Goal: Transaction & Acquisition: Purchase product/service

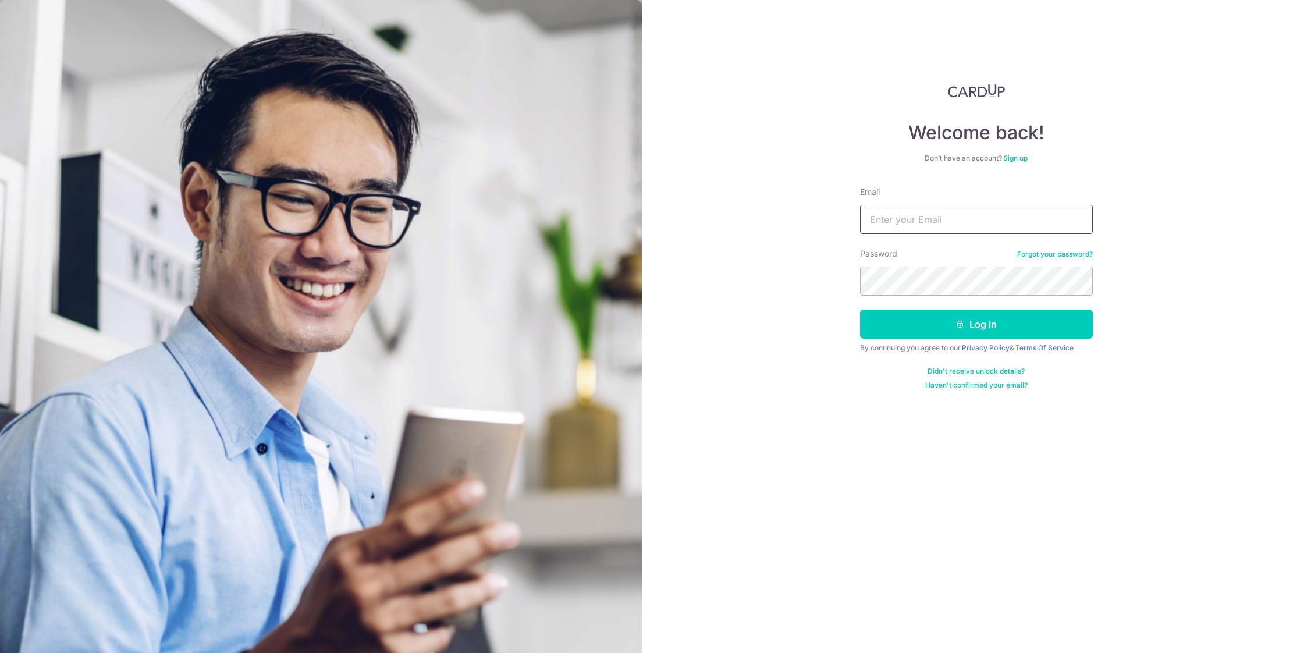
type input "[EMAIL_ADDRESS][DOMAIN_NAME]"
click at [948, 337] on button "Log in" at bounding box center [976, 324] width 233 height 29
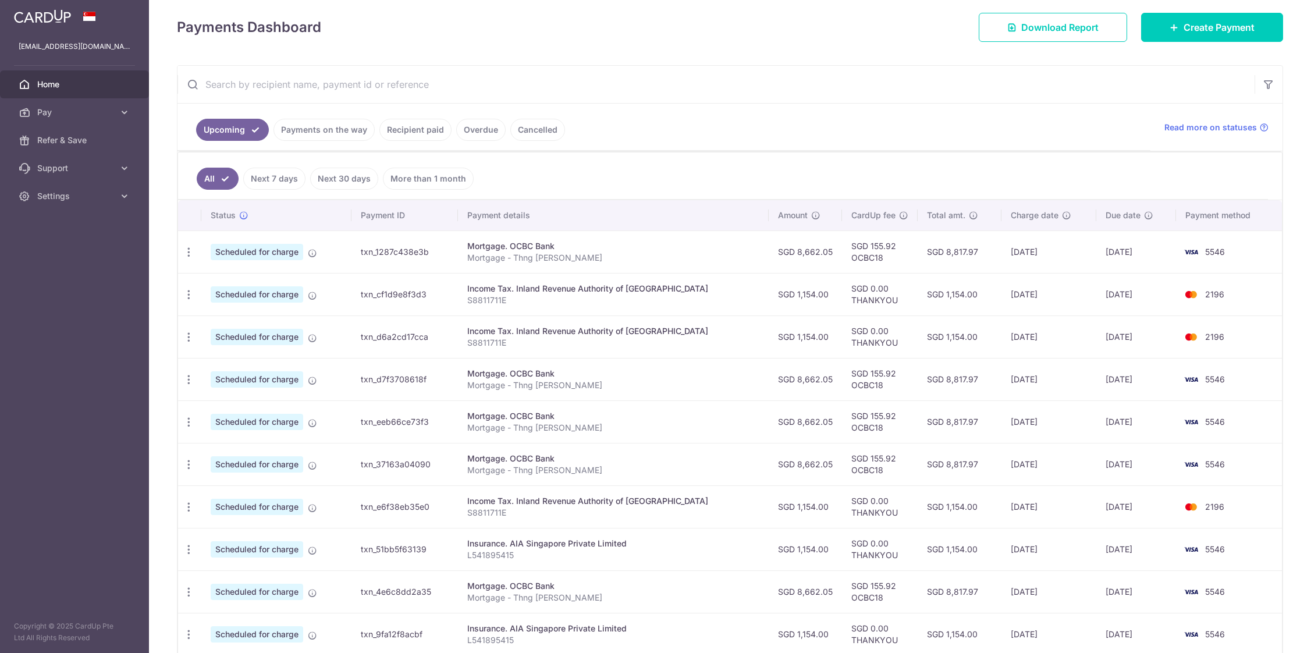
scroll to position [247, 0]
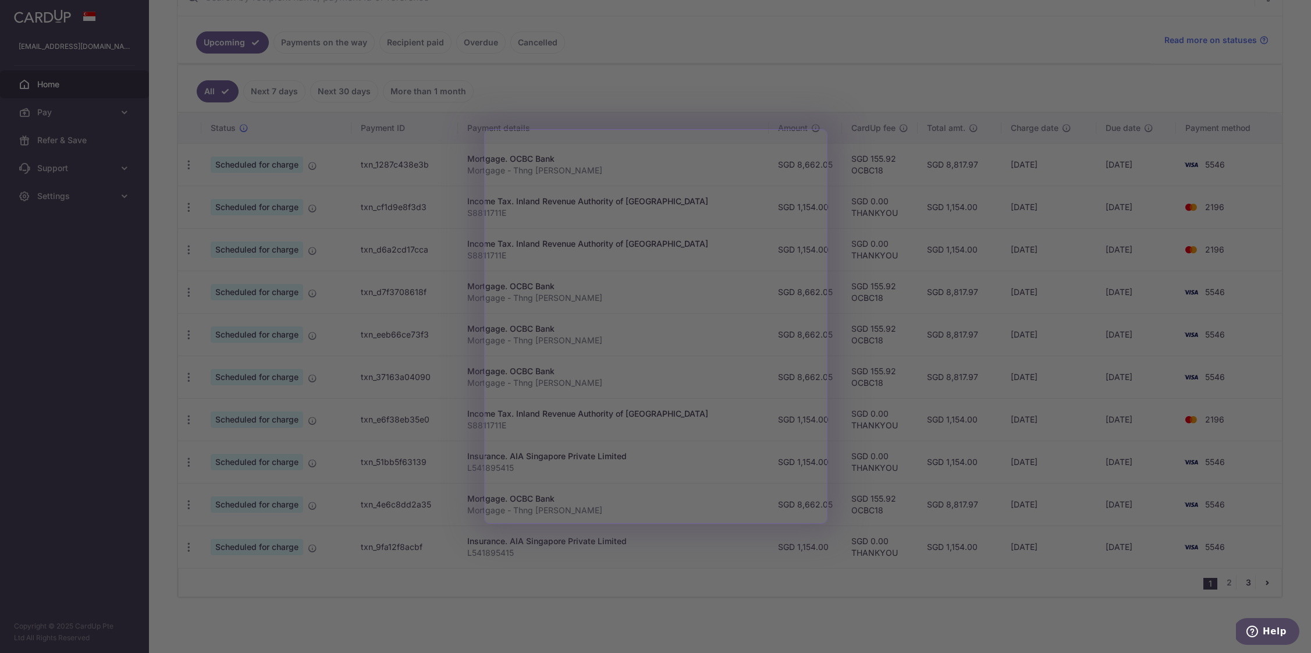
click at [1242, 579] on div at bounding box center [662, 329] width 1324 height 659
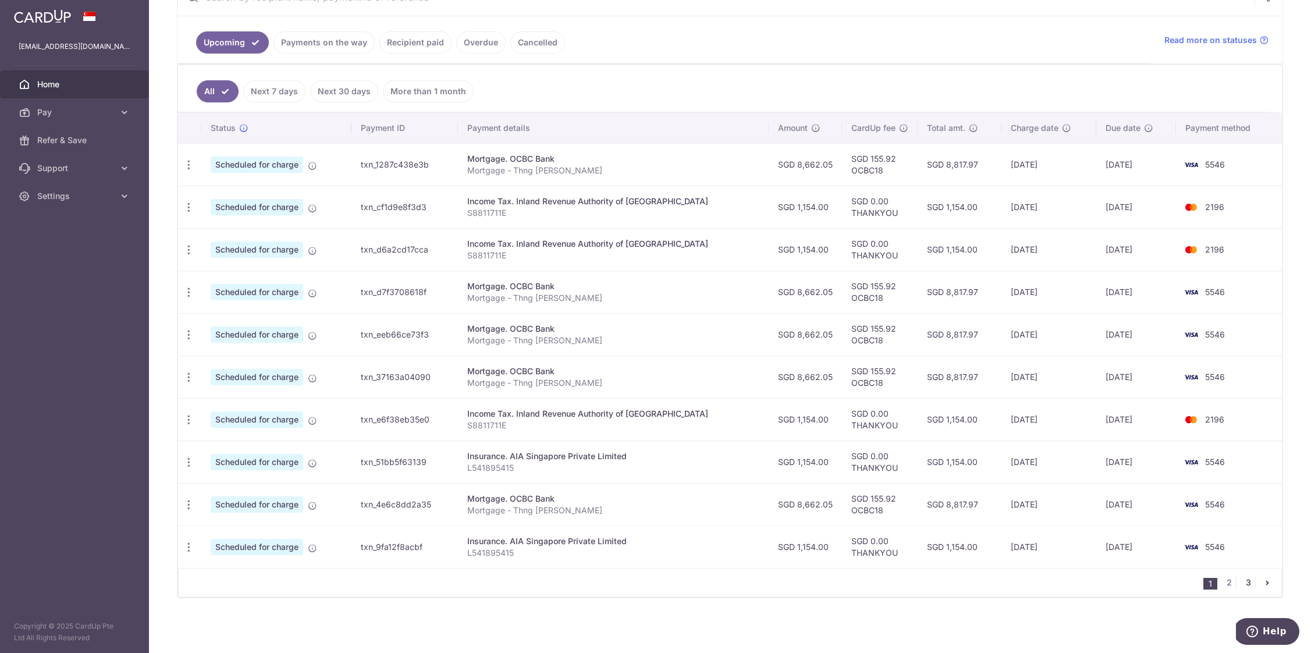
click at [1242, 579] on link "3" at bounding box center [1248, 582] width 14 height 14
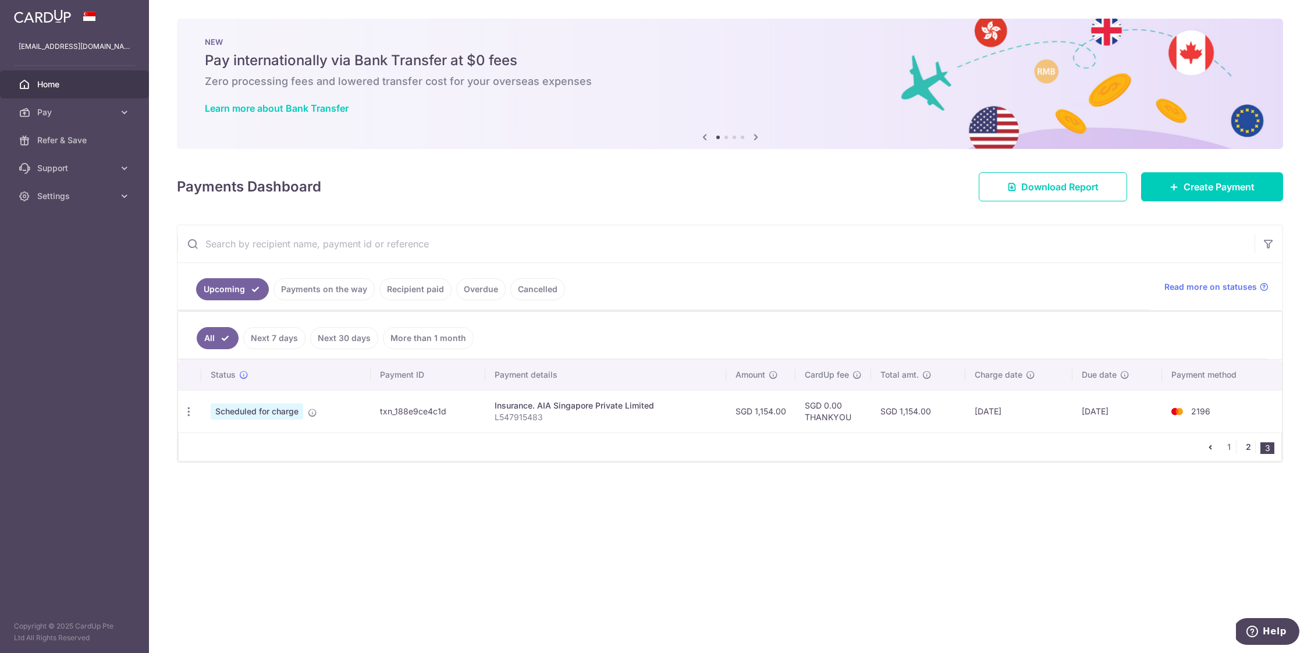
click at [1243, 448] on link "2" at bounding box center [1248, 447] width 14 height 14
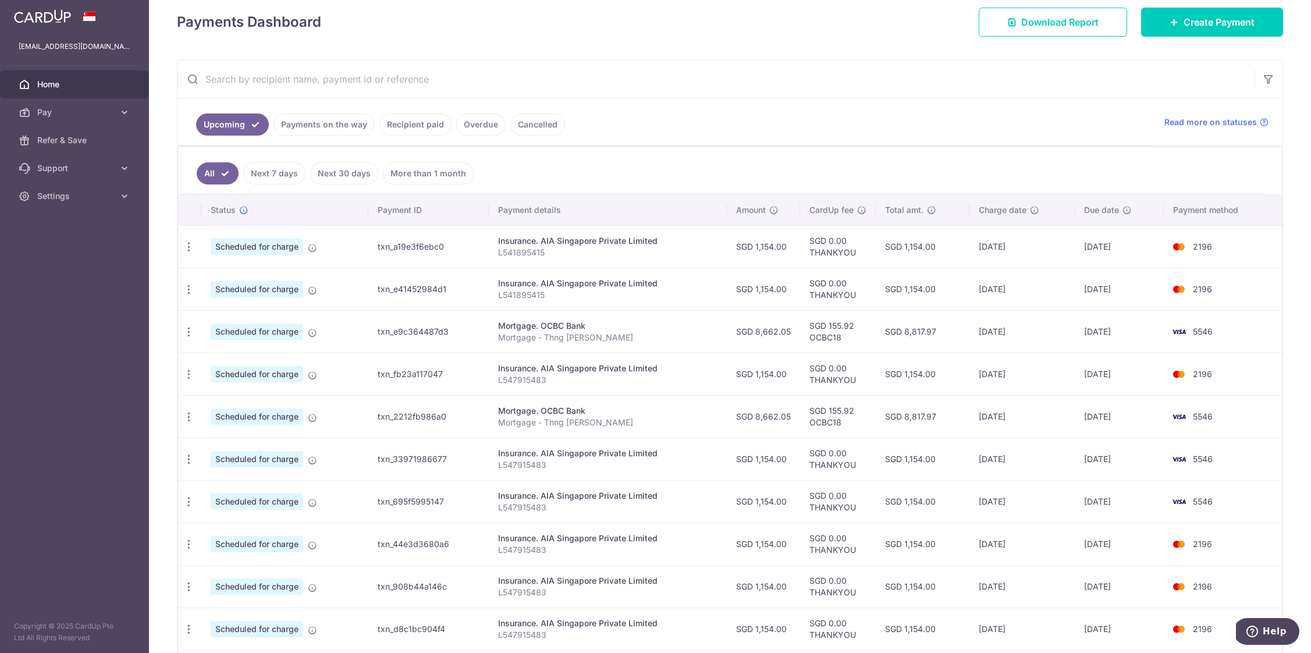
scroll to position [247, 0]
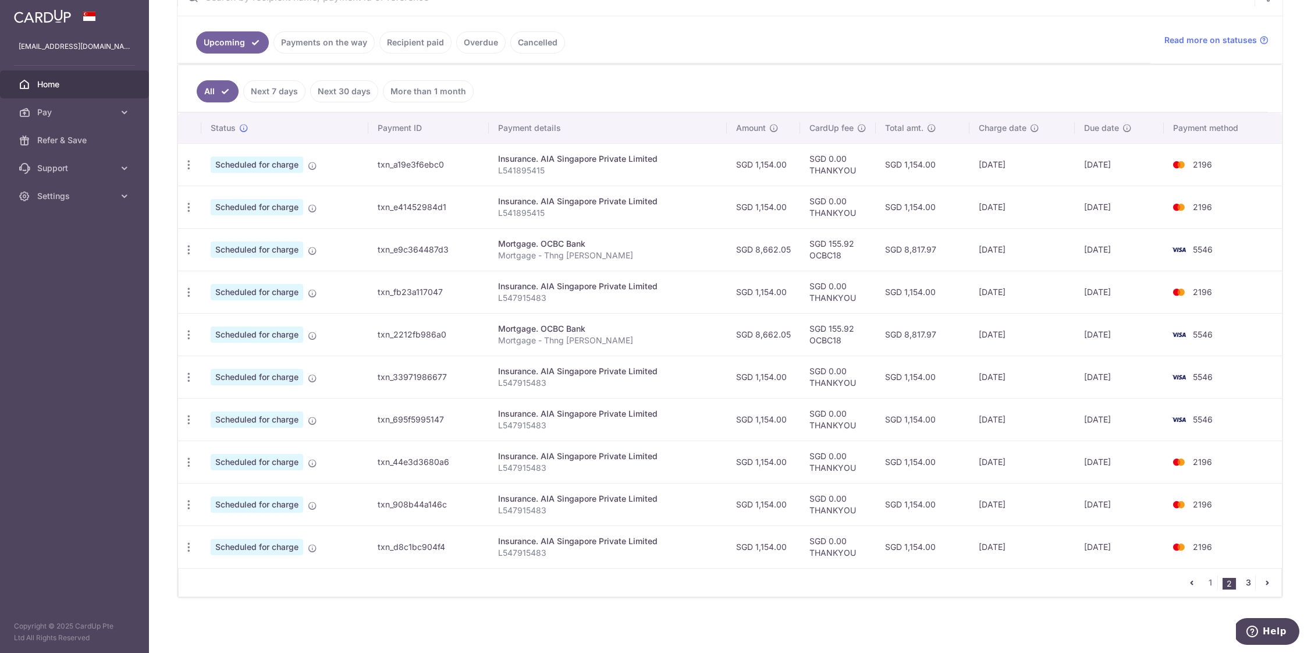
click at [1241, 584] on link "3" at bounding box center [1248, 582] width 14 height 14
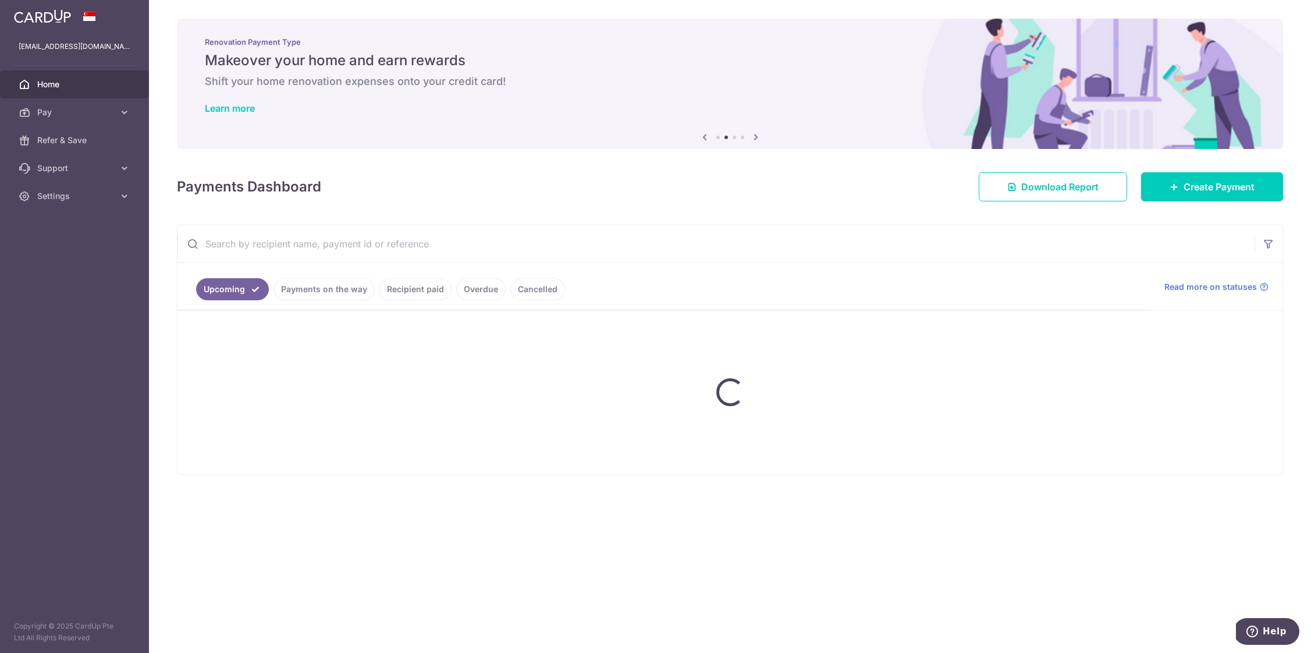
scroll to position [0, 0]
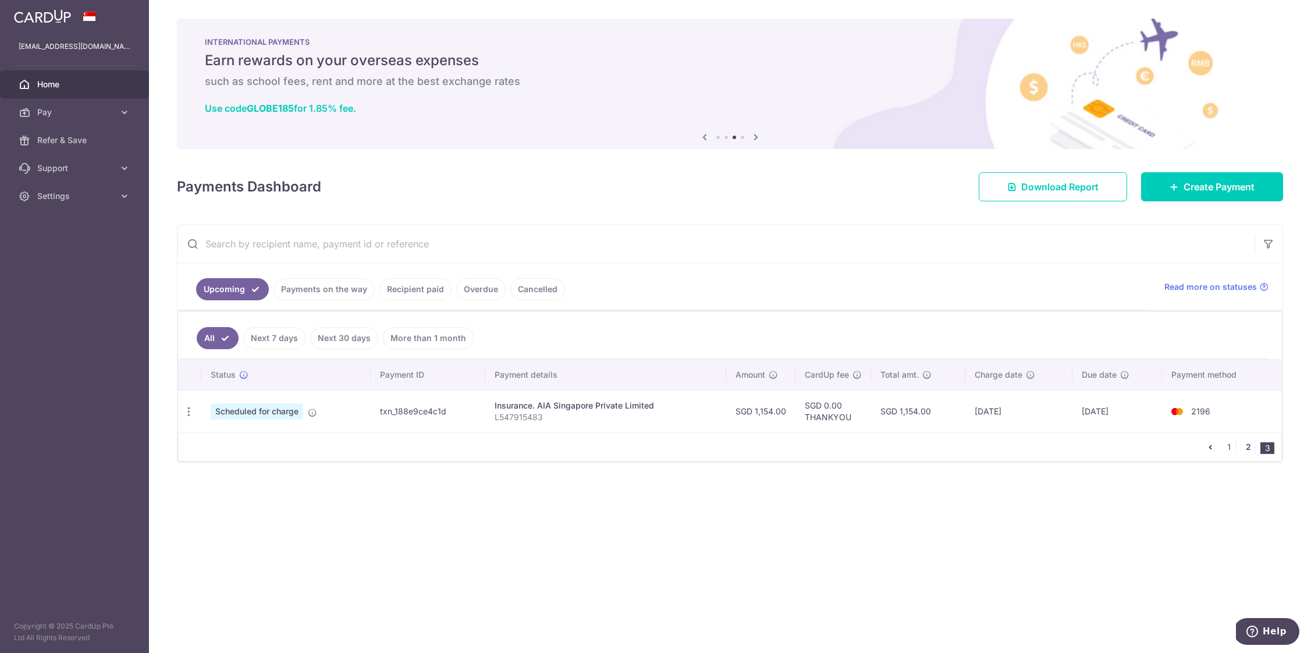
click at [1251, 448] on link "2" at bounding box center [1248, 447] width 14 height 14
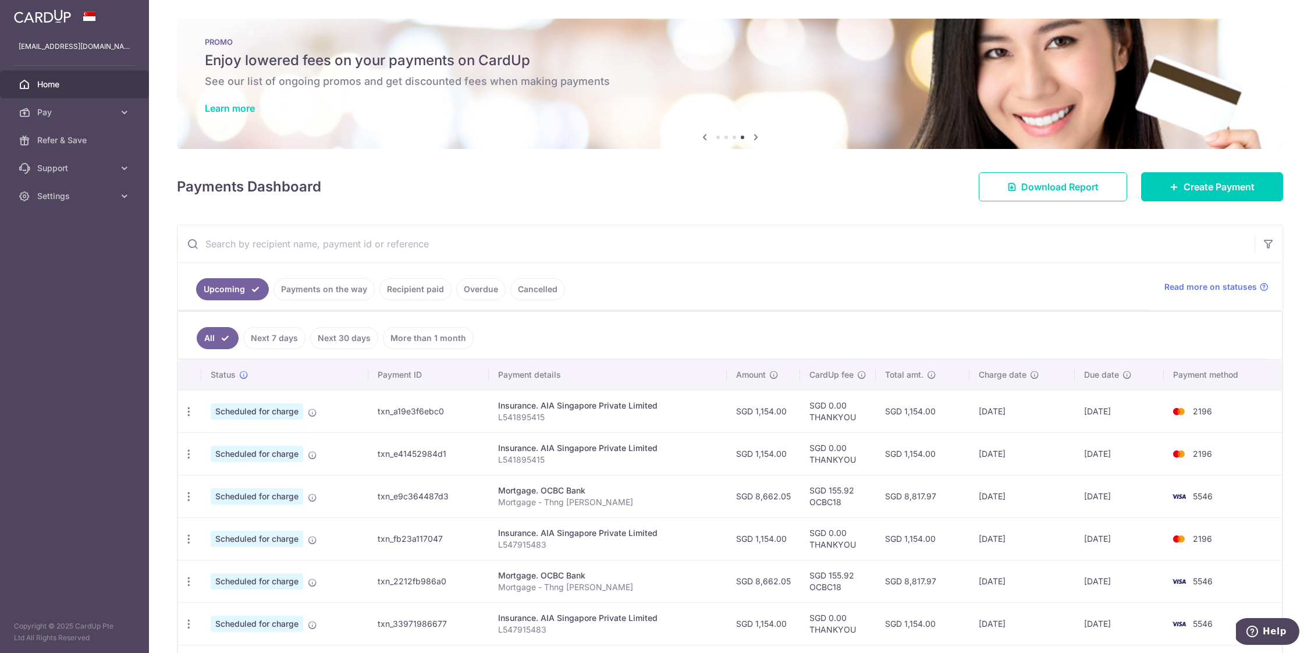
scroll to position [247, 0]
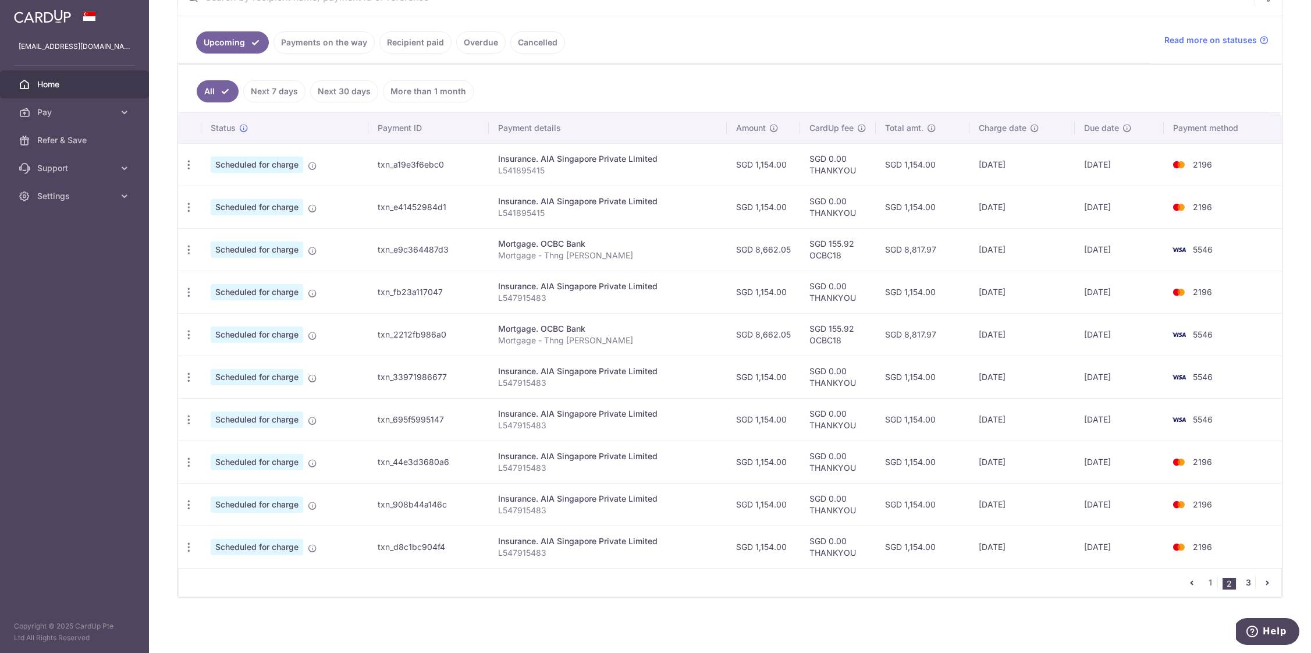
click at [1243, 581] on link "3" at bounding box center [1248, 582] width 14 height 14
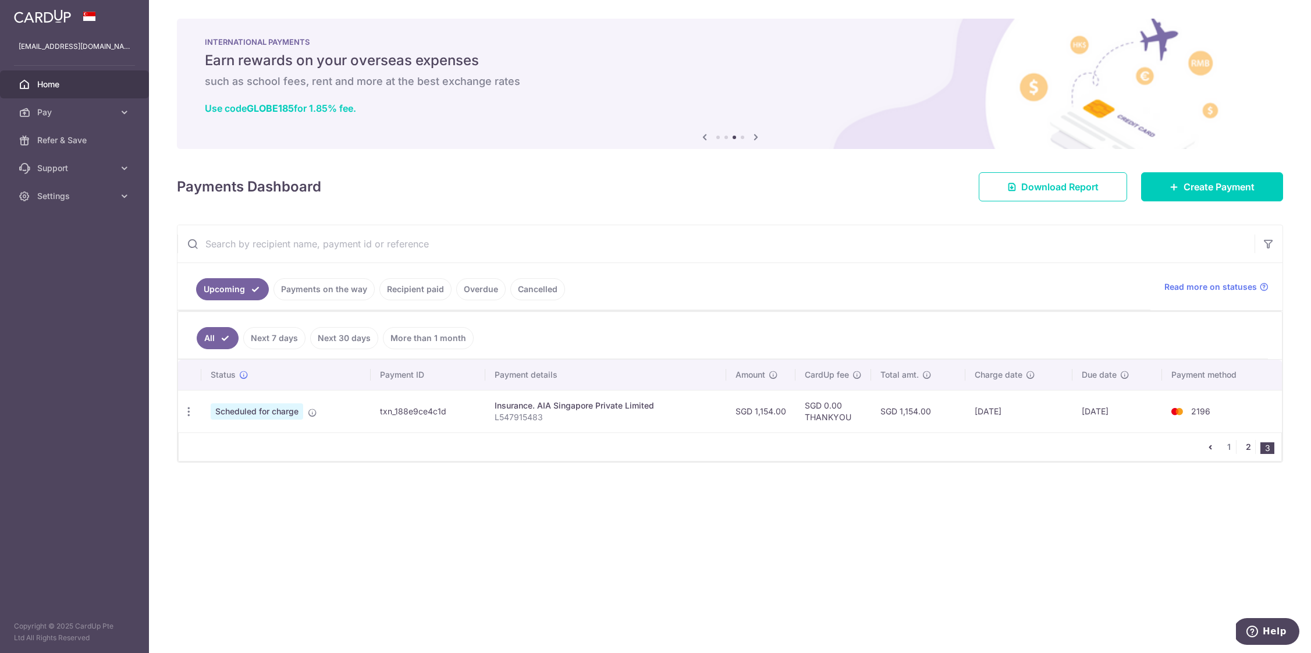
click at [1242, 446] on link "2" at bounding box center [1248, 447] width 14 height 14
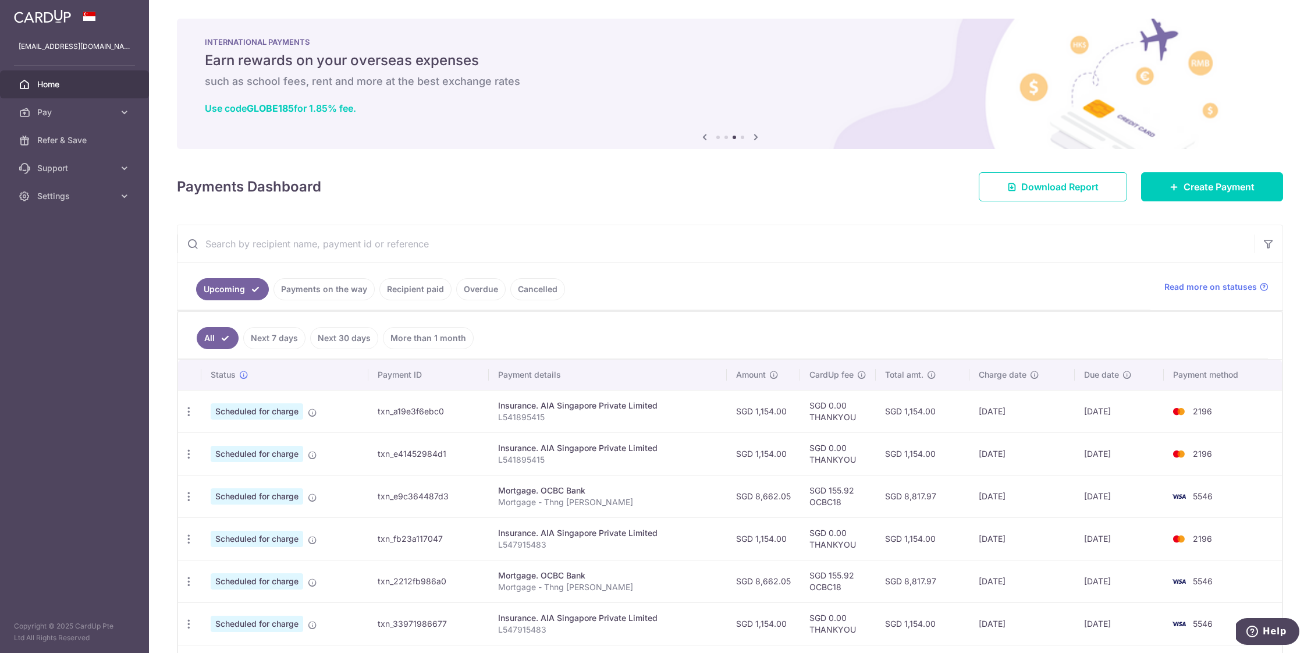
scroll to position [247, 0]
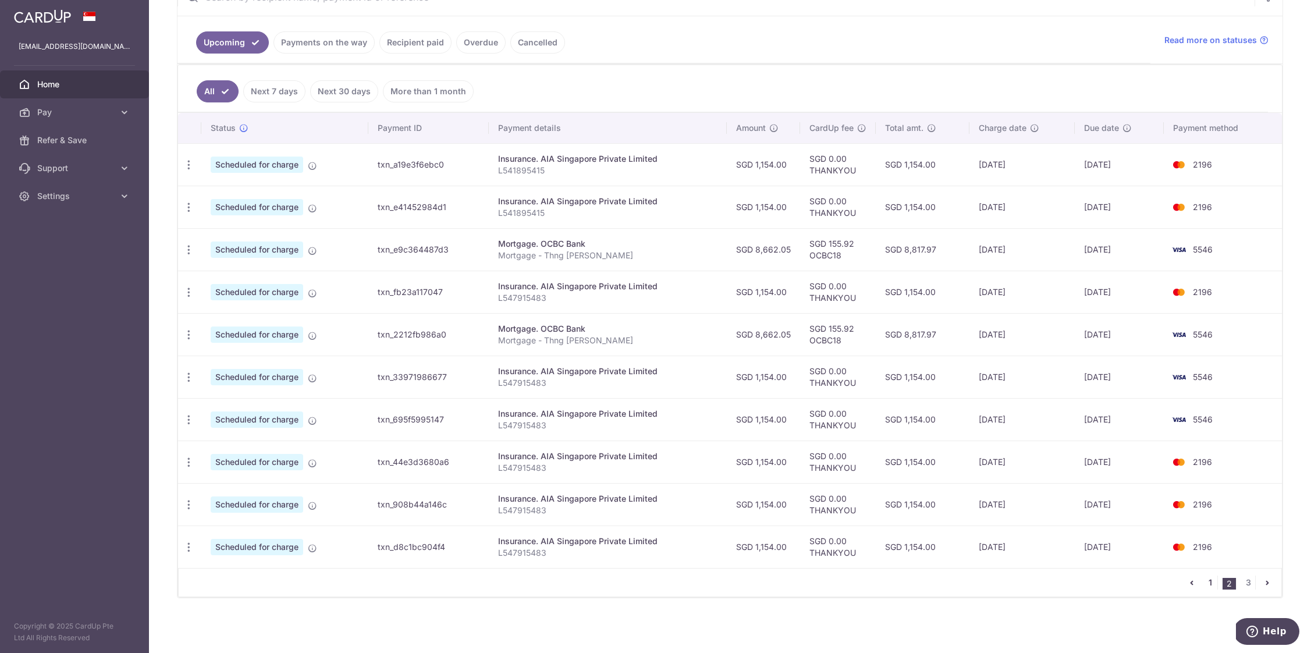
click at [1203, 589] on link "1" at bounding box center [1210, 582] width 14 height 14
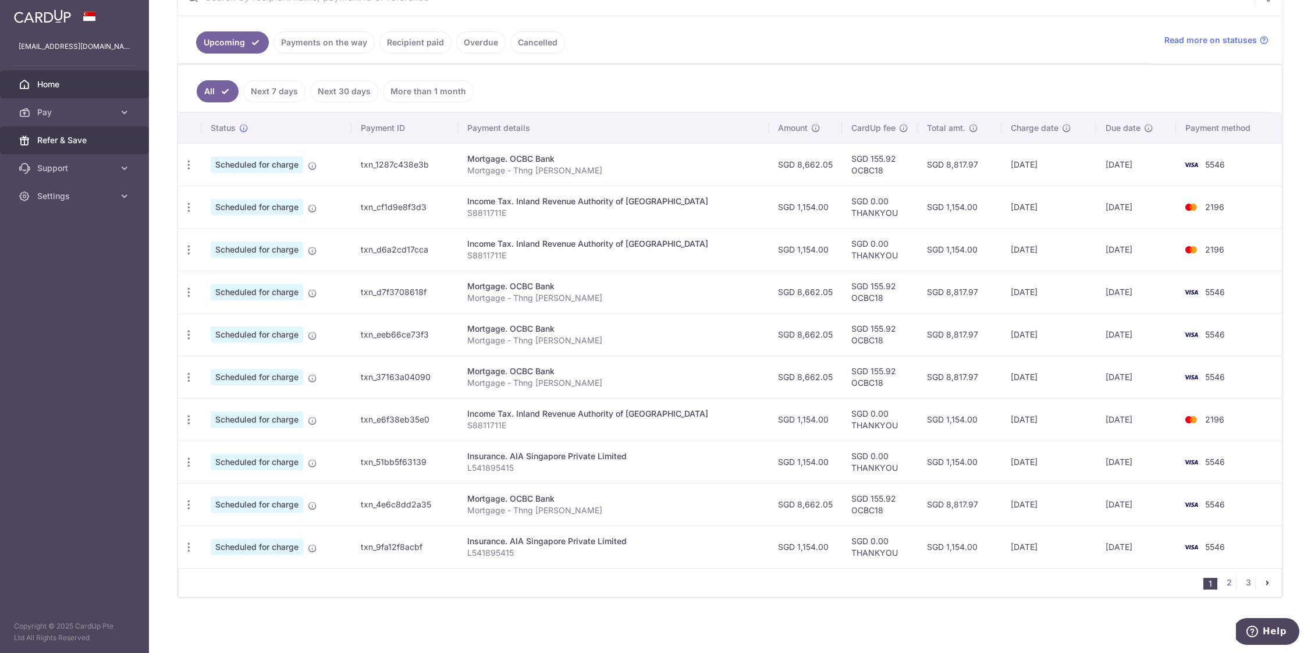
click at [101, 147] on link "Refer & Save" at bounding box center [74, 140] width 149 height 28
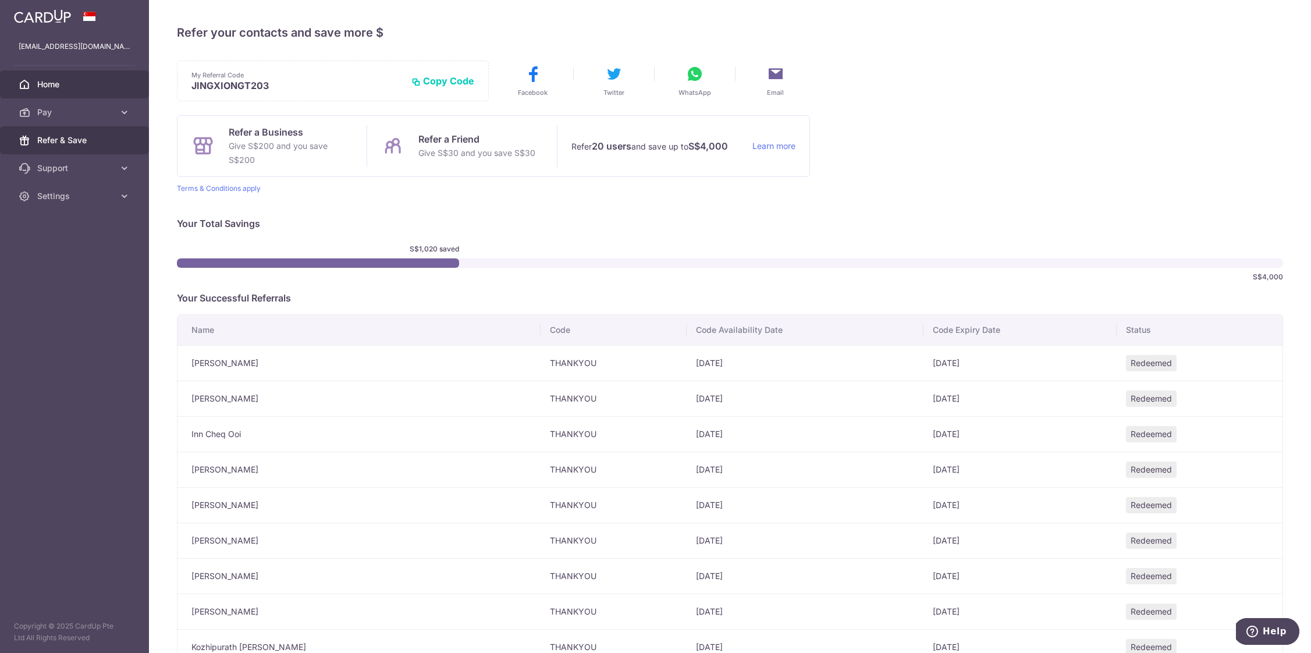
click at [72, 79] on span "Home" at bounding box center [75, 85] width 77 height 12
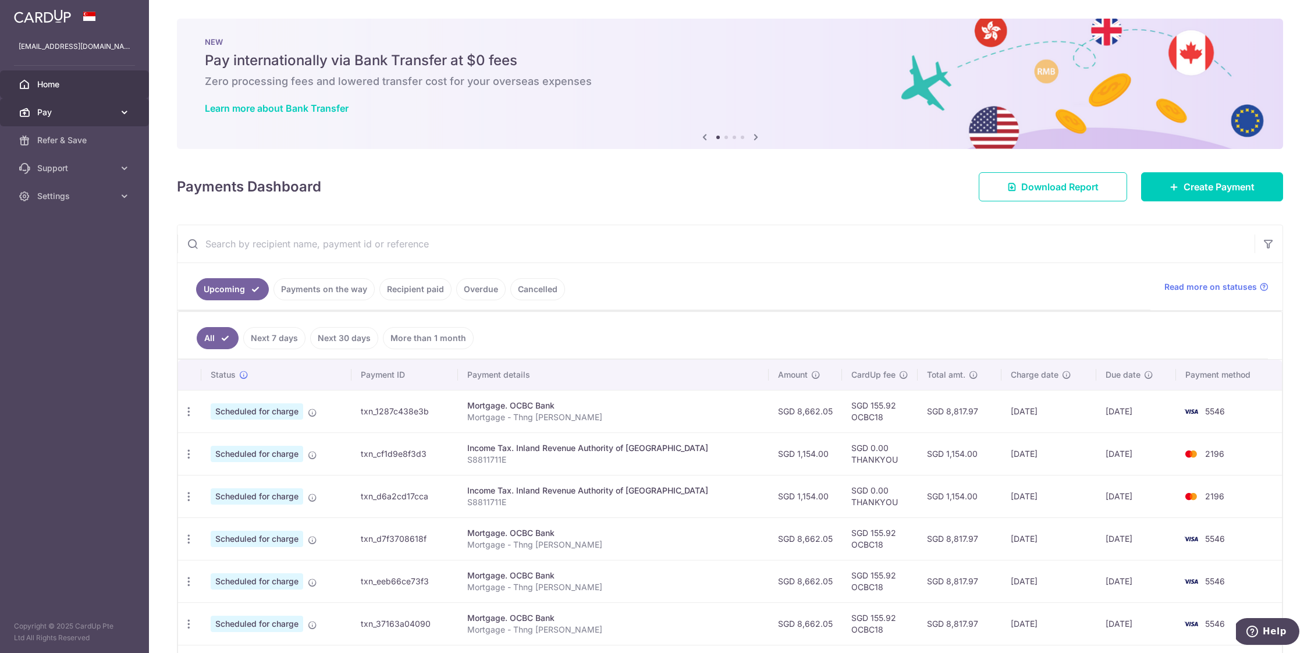
click at [117, 119] on link "Pay" at bounding box center [74, 112] width 149 height 28
click at [77, 138] on span "Payments" at bounding box center [75, 140] width 77 height 12
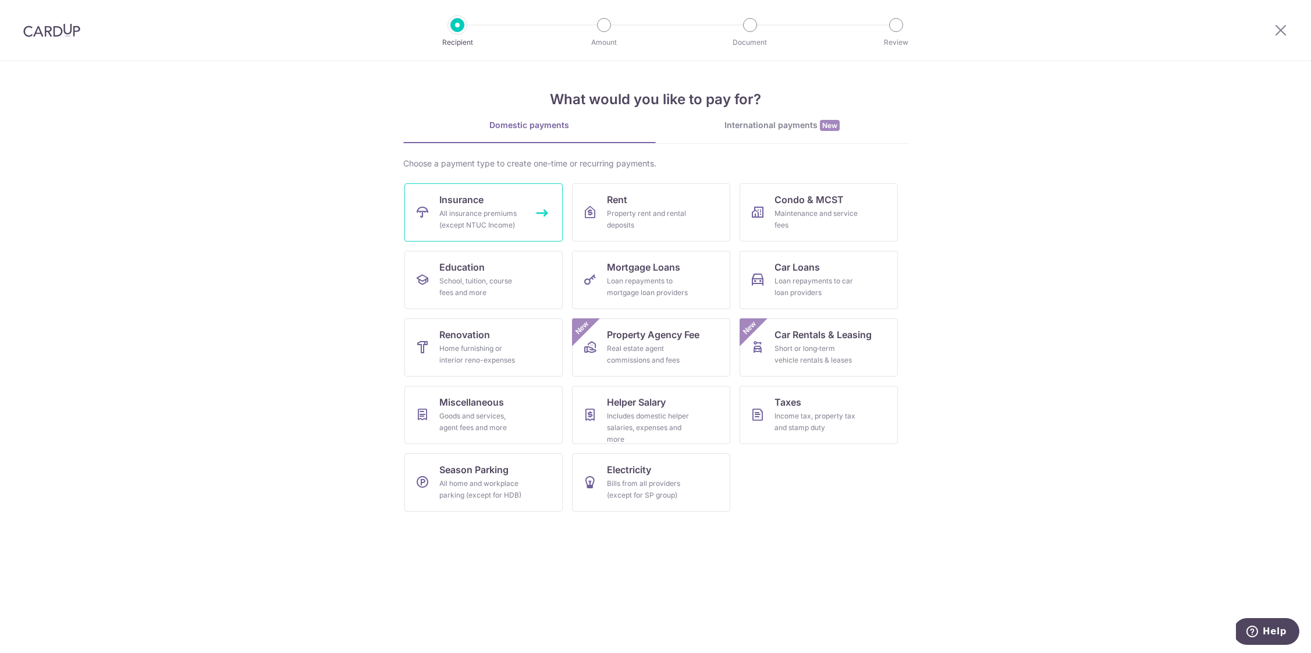
click at [482, 208] on div "All insurance premiums (except NTUC Income)" at bounding box center [481, 219] width 84 height 23
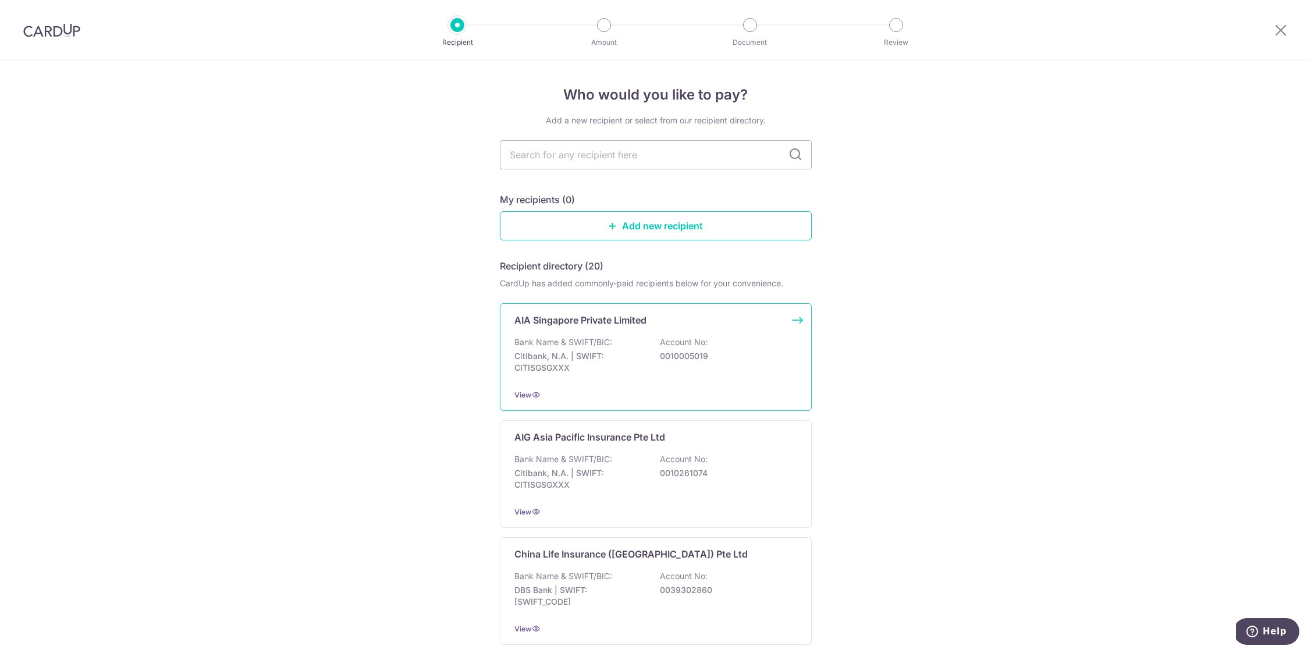
click at [582, 347] on p "Bank Name & SWIFT/BIC:" at bounding box center [563, 342] width 98 height 12
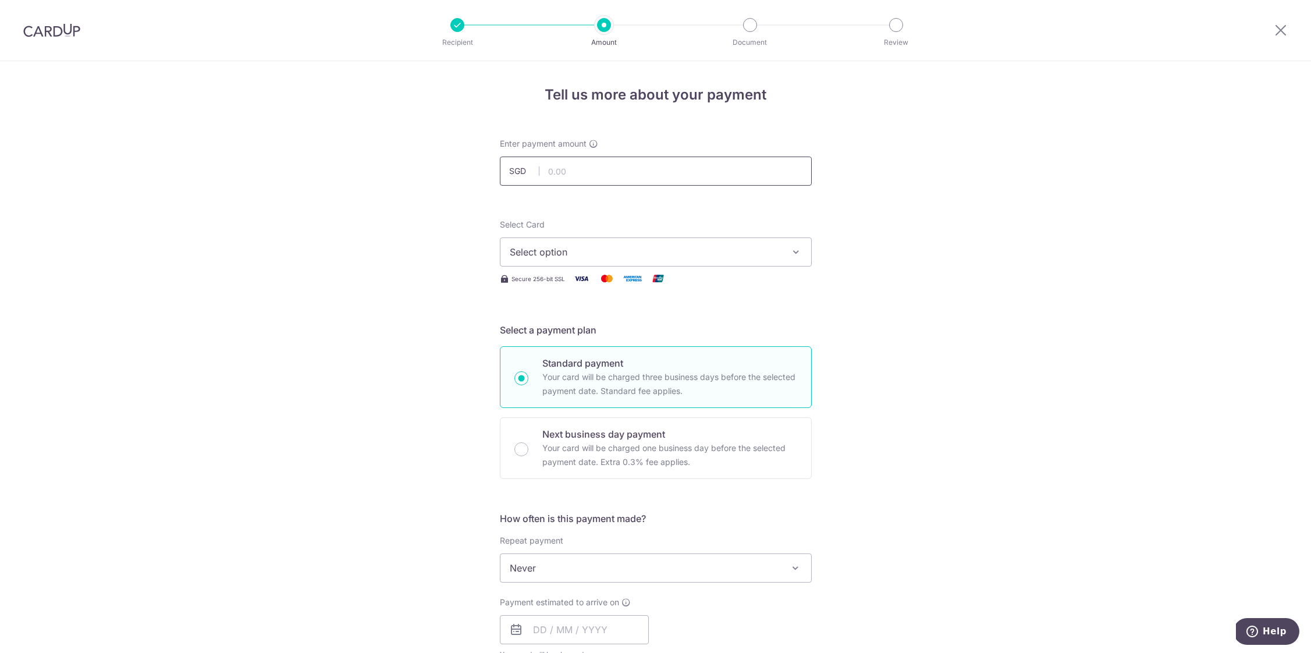
click at [689, 176] on input "text" at bounding box center [656, 171] width 312 height 29
click button "Add Card" at bounding box center [0, 0] width 0 height 0
type input "1,154.00"
click at [711, 260] on button "Select option" at bounding box center [656, 251] width 312 height 29
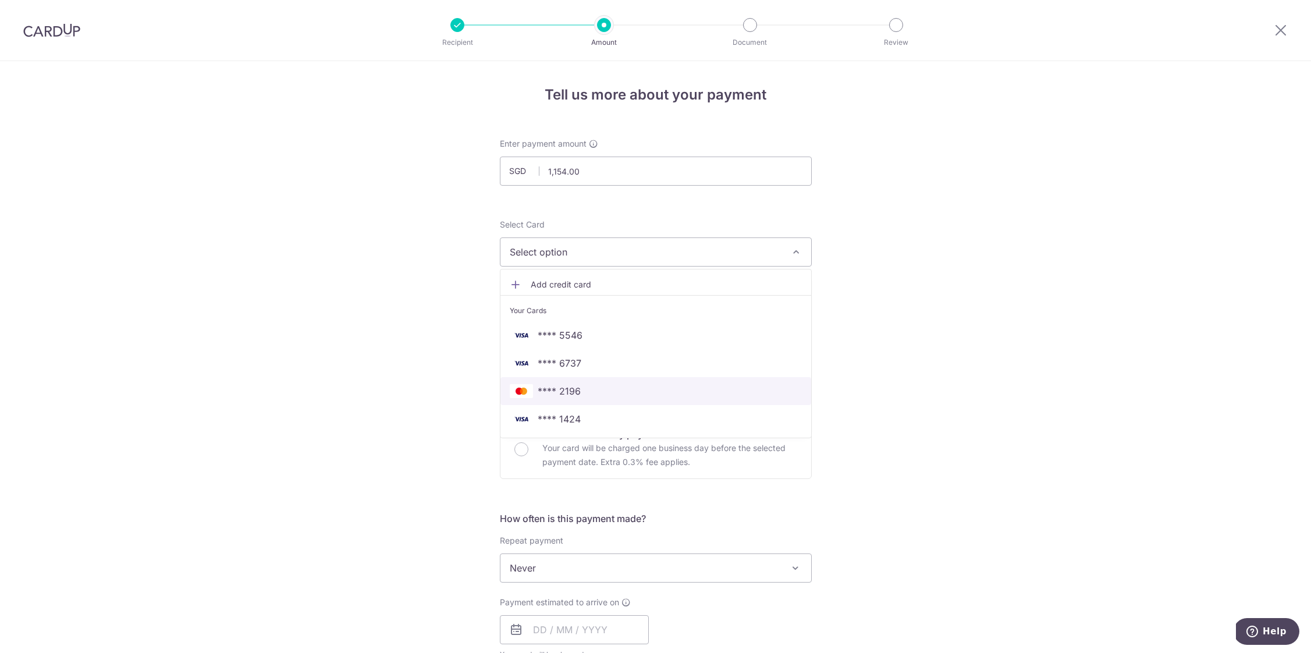
click at [690, 404] on link "**** 2196" at bounding box center [655, 391] width 311 height 28
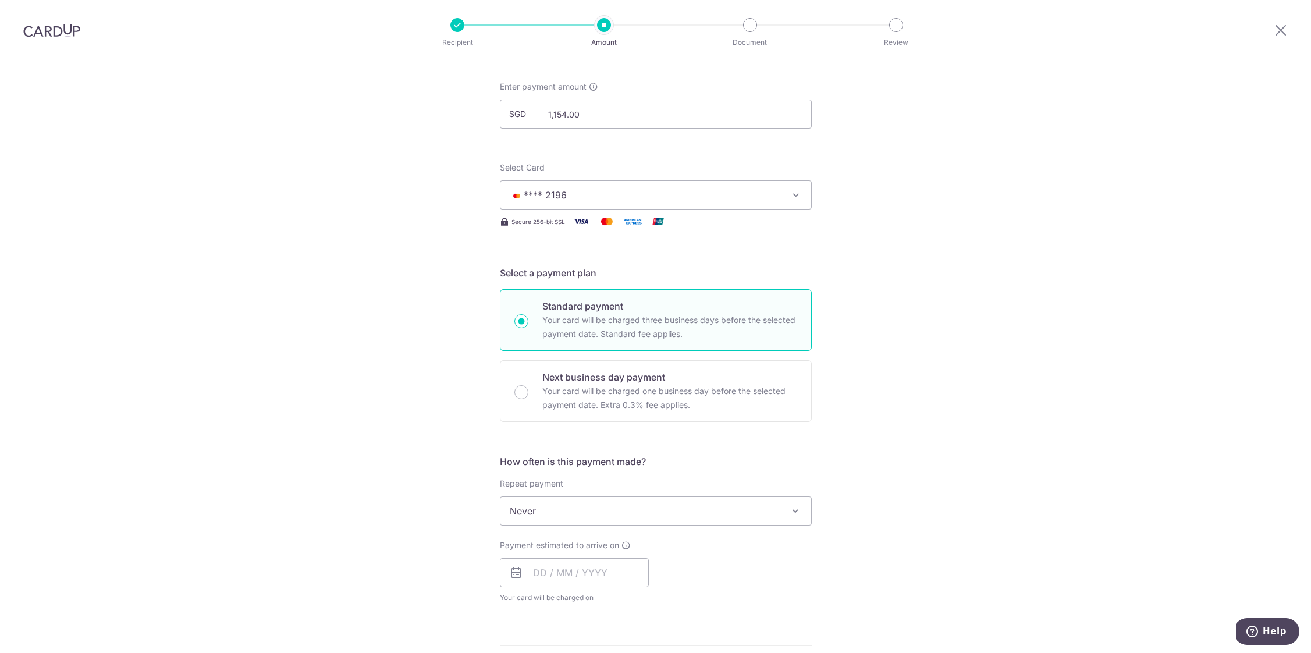
scroll to position [169, 0]
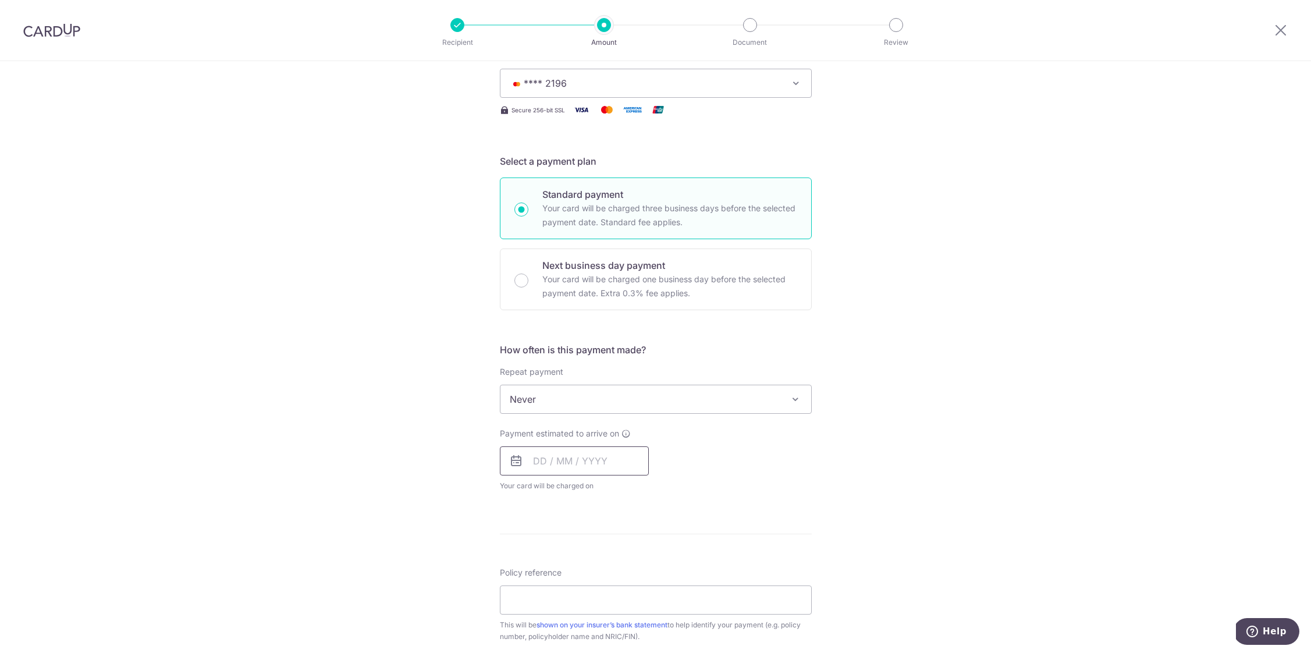
click at [550, 461] on input "text" at bounding box center [574, 460] width 149 height 29
type input "03/04/2029"
click at [568, 548] on link "3" at bounding box center [570, 543] width 19 height 19
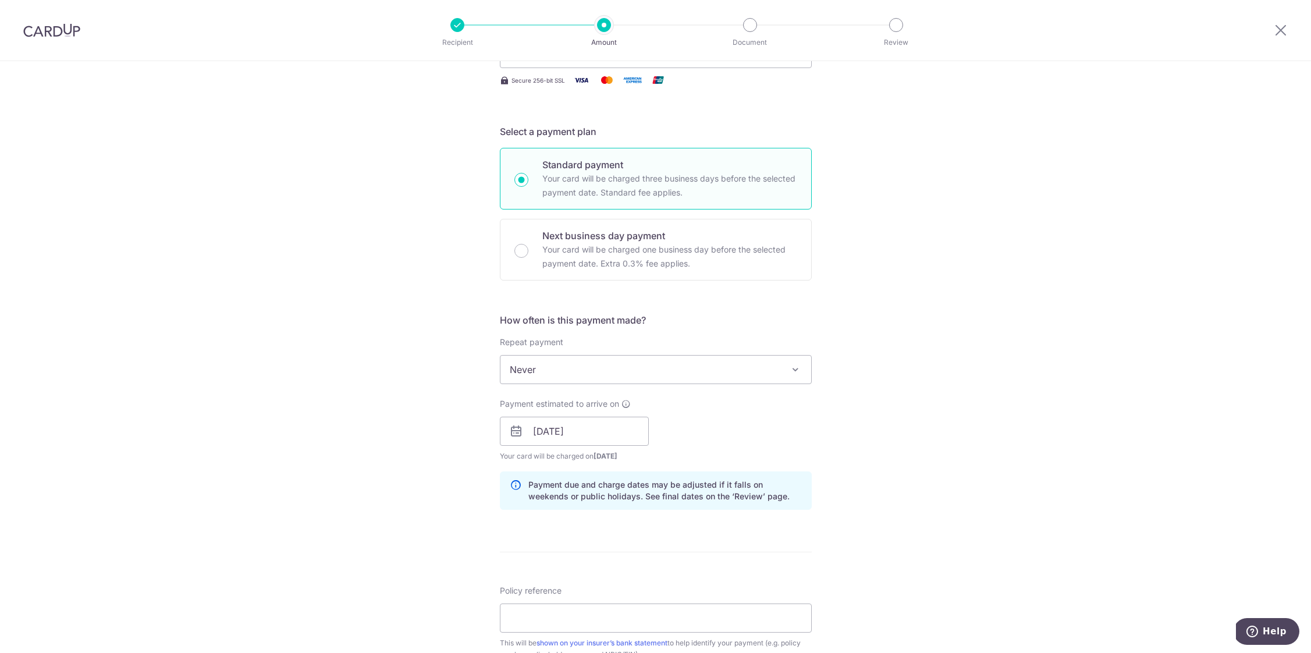
scroll to position [270, 0]
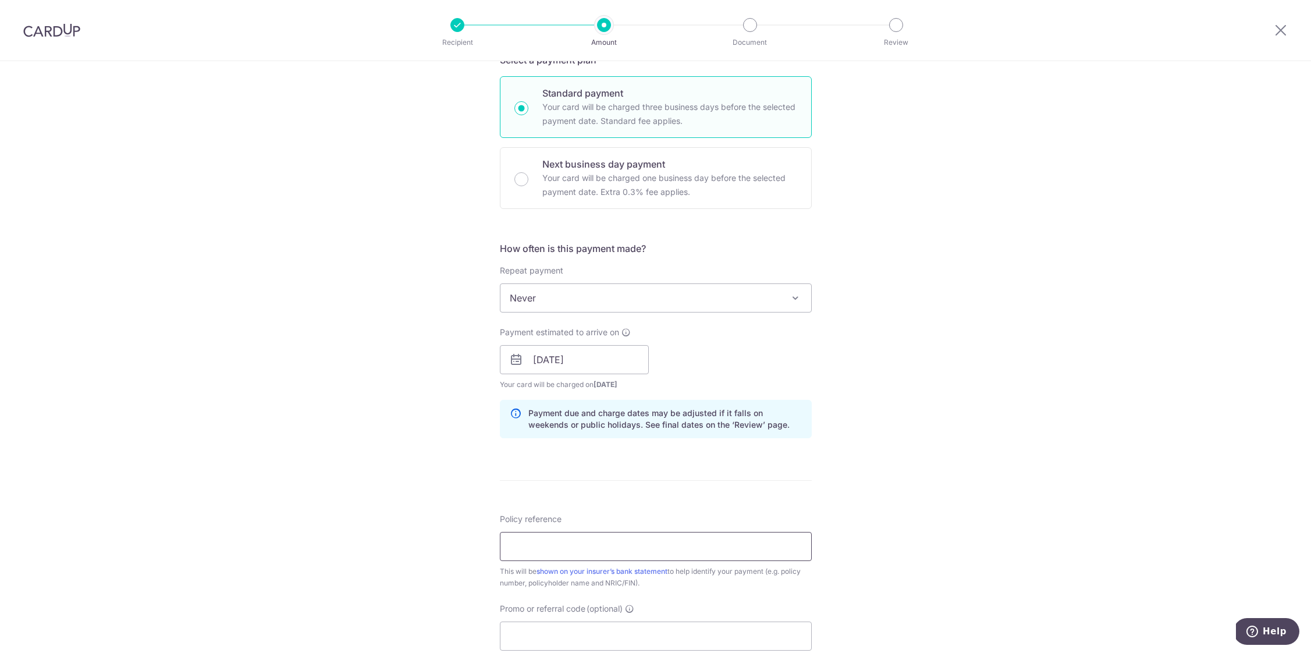
click at [742, 549] on input "Policy reference" at bounding box center [656, 546] width 312 height 29
paste input "L547915483"
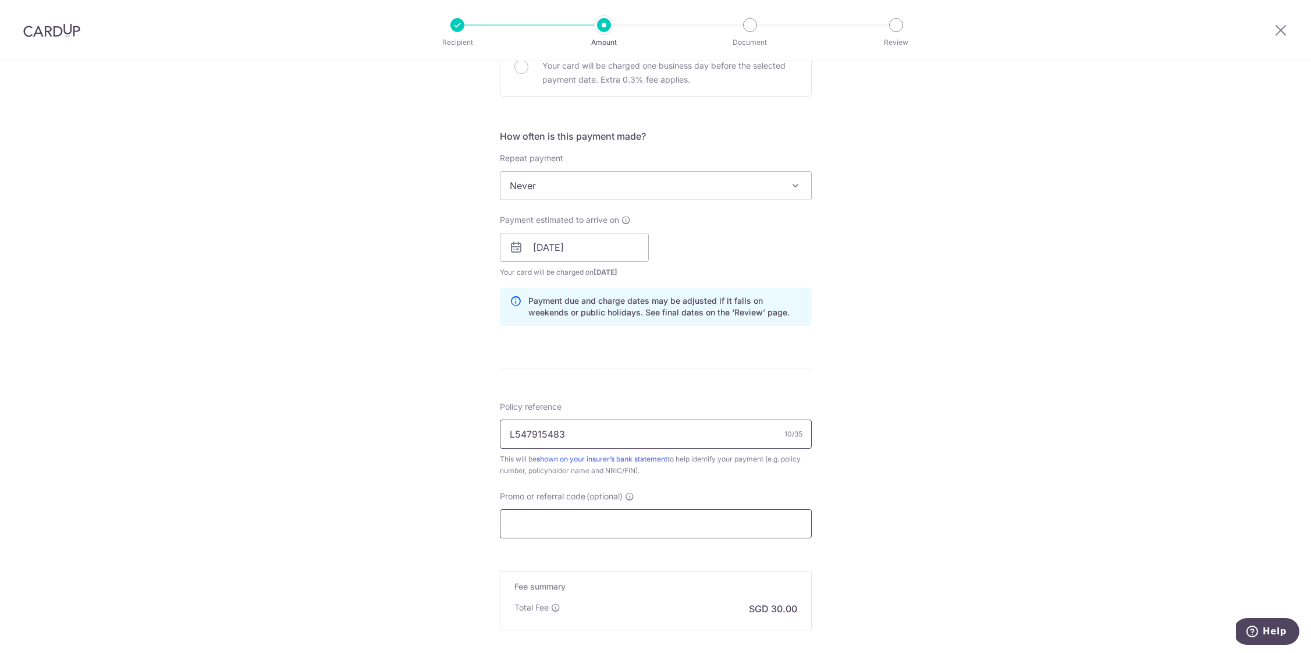
type input "L547915483"
click at [681, 524] on input "Promo or referral code (optional)" at bounding box center [656, 523] width 312 height 29
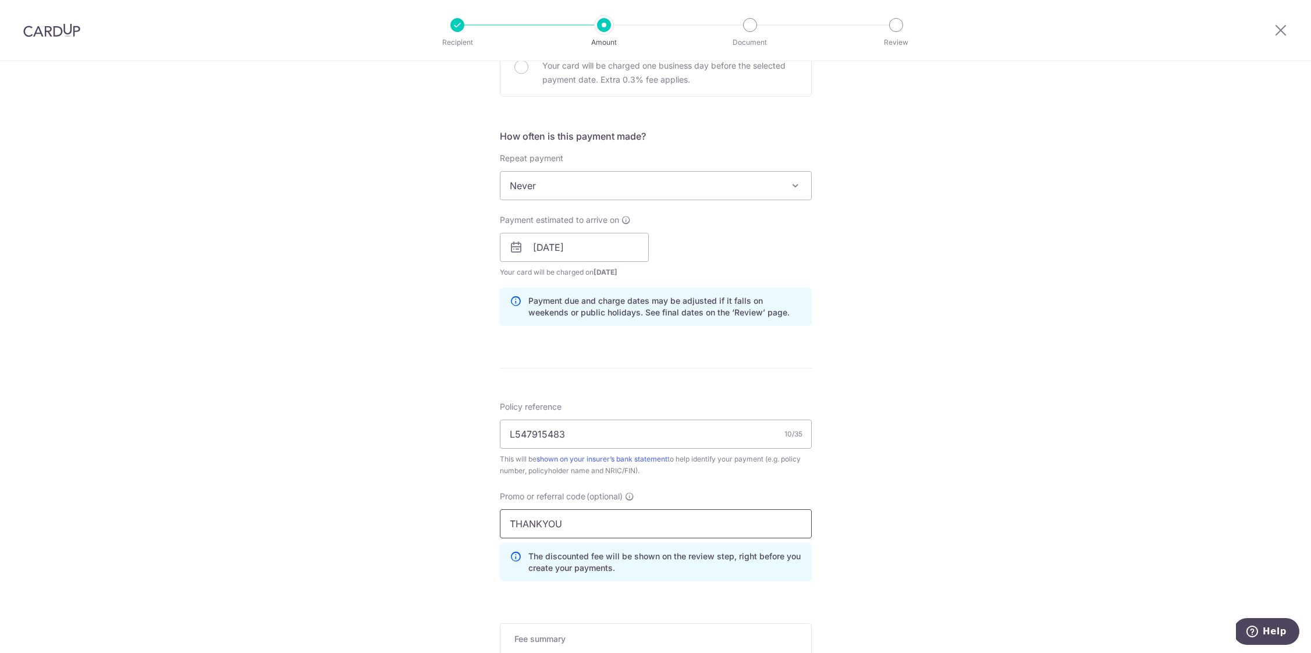
type input "THANKYOU"
click at [870, 491] on div "Tell us more about your payment Enter payment amount SGD 1,154.00 1154.00 Selec…" at bounding box center [655, 255] width 1311 height 1153
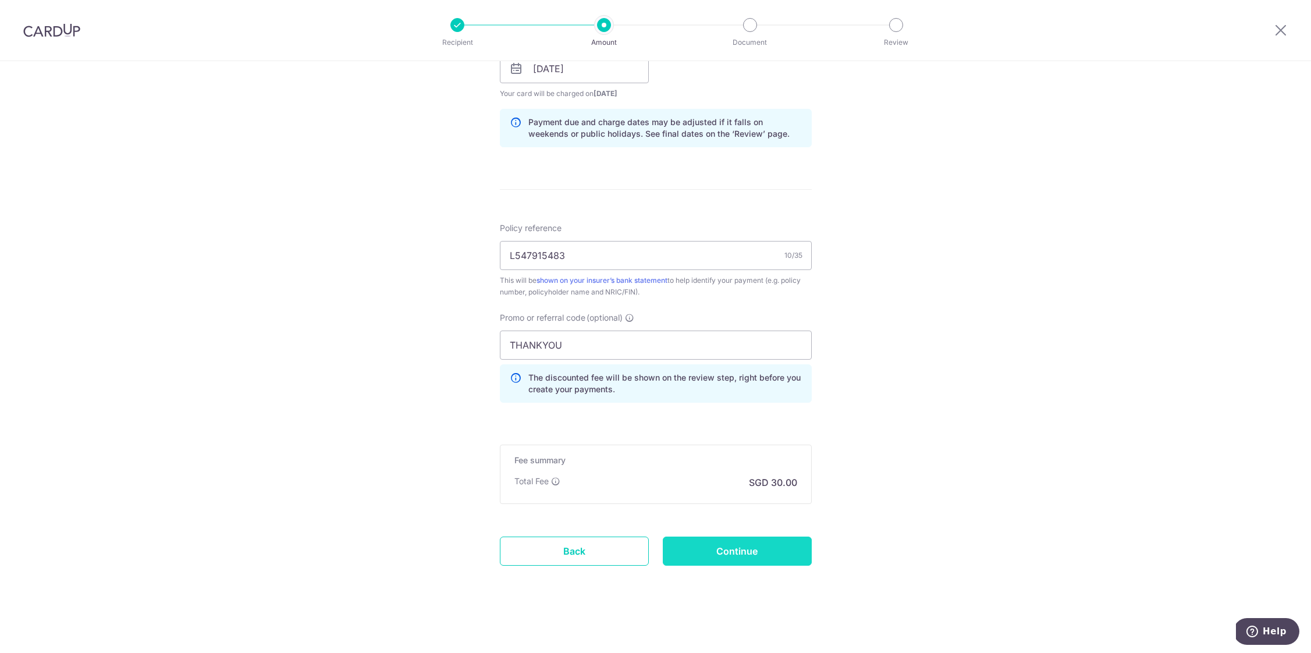
click at [775, 556] on input "Continue" at bounding box center [737, 550] width 149 height 29
type input "Create Schedule"
click at [741, 552] on div "Create Schedule" at bounding box center [737, 550] width 163 height 29
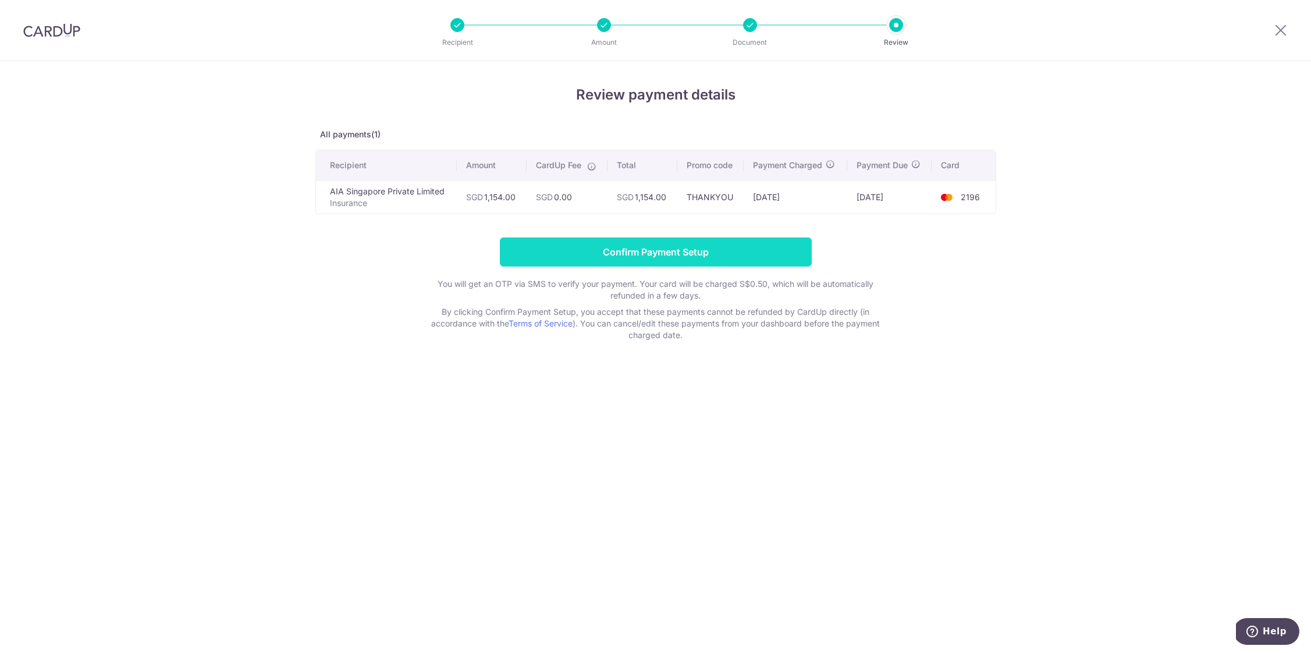
click at [751, 243] on input "Confirm Payment Setup" at bounding box center [656, 251] width 312 height 29
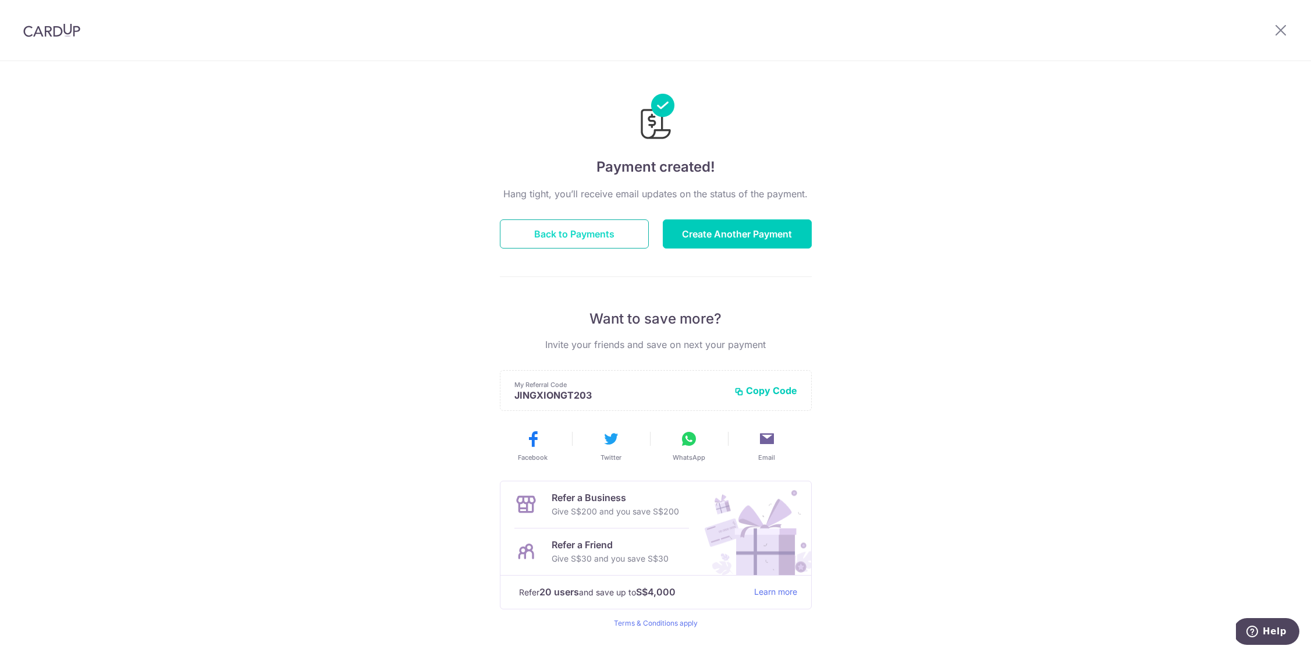
click at [610, 235] on button "Back to Payments" at bounding box center [574, 233] width 149 height 29
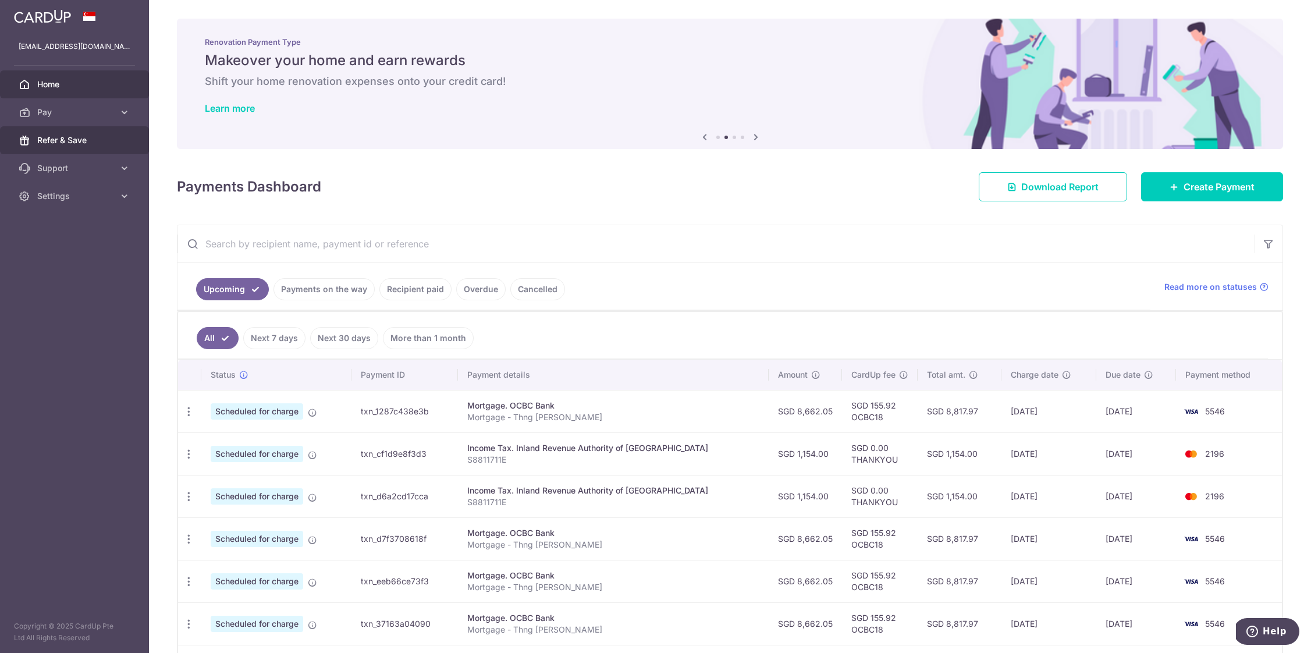
click at [98, 143] on span "Refer & Save" at bounding box center [75, 140] width 77 height 12
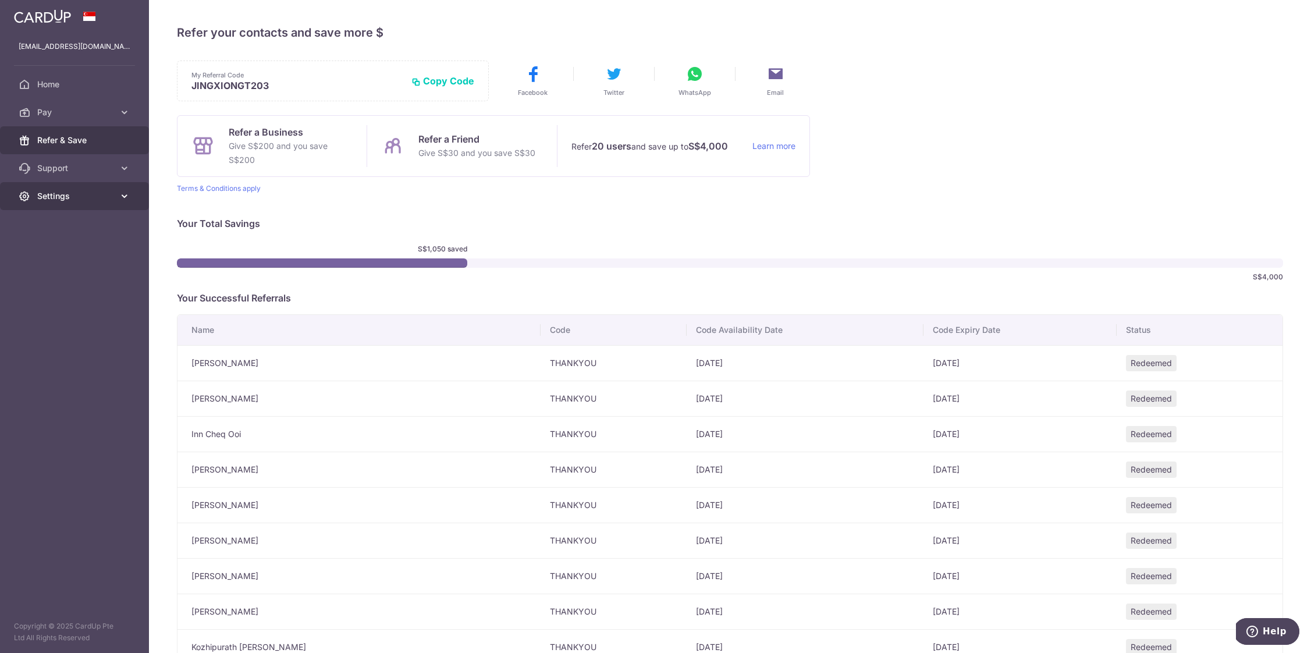
click at [84, 199] on span "Settings" at bounding box center [75, 196] width 77 height 12
click at [79, 249] on span "Logout" at bounding box center [75, 252] width 77 height 12
